Goal: Information Seeking & Learning: Learn about a topic

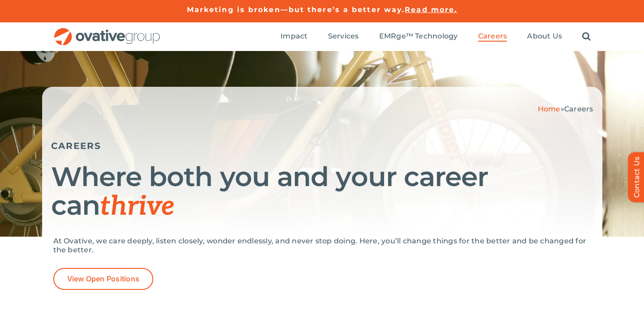
click at [525, 25] on ul "Impact Expert Insights Case Studies Awards & Press Services Media Measurement C…" at bounding box center [435, 36] width 310 height 29
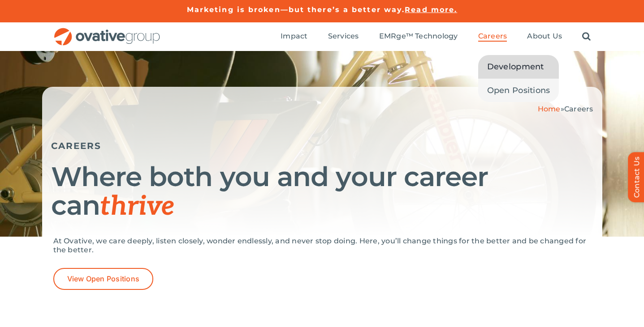
click at [492, 62] on span "Development" at bounding box center [515, 66] width 57 height 13
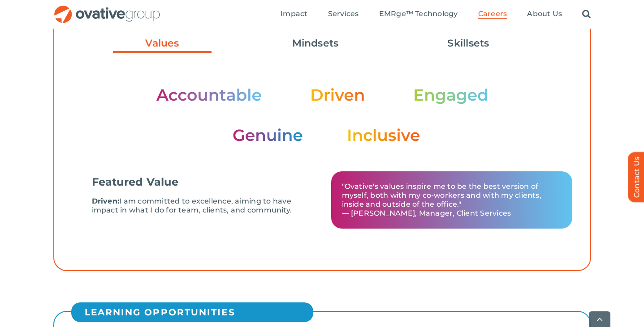
scroll to position [340, 0]
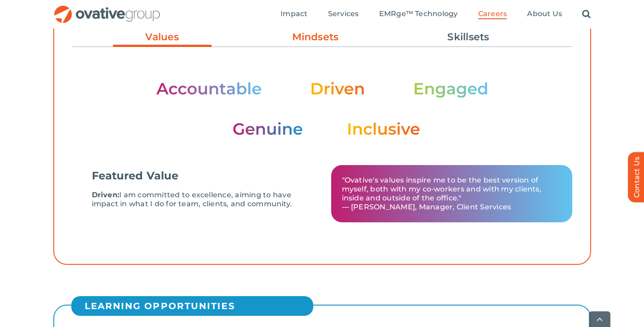
click at [319, 31] on link "Mindsets" at bounding box center [315, 37] width 99 height 15
